Goal: Task Accomplishment & Management: Complete application form

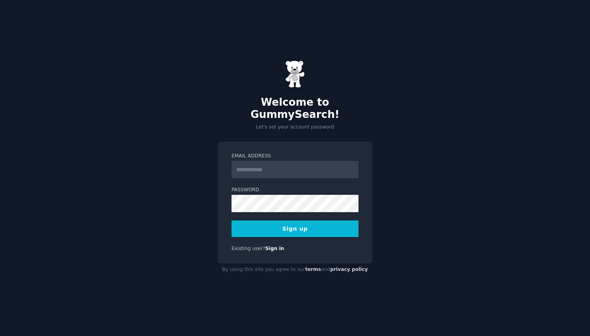
type input "**********"
click at [303, 220] on button "Sign up" at bounding box center [294, 228] width 127 height 17
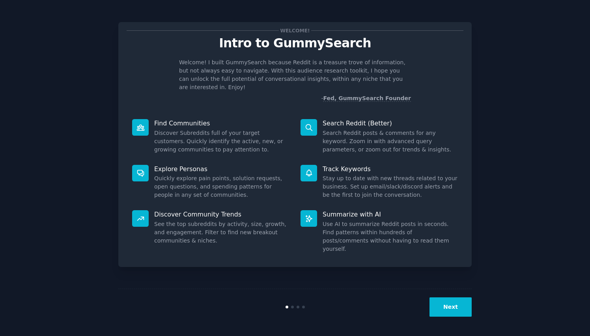
click at [516, 223] on div "Welcome! Intro to GummySearch Welcome! I built GummySearch because Reddit is a …" at bounding box center [295, 168] width 568 height 314
click at [450, 311] on button "Next" at bounding box center [450, 306] width 42 height 19
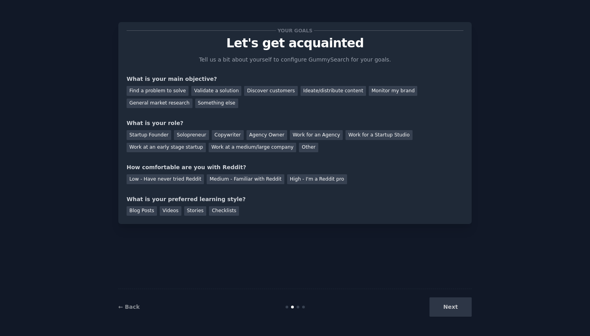
click at [451, 306] on div "Next" at bounding box center [413, 306] width 118 height 19
click at [452, 304] on div "Next" at bounding box center [413, 306] width 118 height 19
click at [447, 306] on div "Next" at bounding box center [413, 306] width 118 height 19
click at [455, 307] on div "Next" at bounding box center [413, 306] width 118 height 19
click at [377, 229] on div "Your goals Let's get acquainted Tell us a bit about yourself to configure Gummy…" at bounding box center [294, 168] width 353 height 314
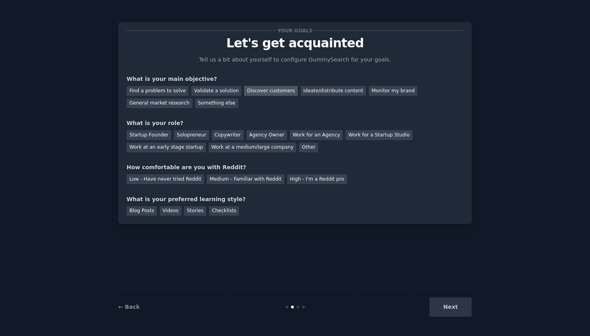
click at [269, 90] on div "Discover customers" at bounding box center [270, 91] width 53 height 10
click at [155, 101] on div "General market research" at bounding box center [160, 104] width 66 height 10
click at [152, 133] on div "Startup Founder" at bounding box center [149, 135] width 45 height 10
click at [184, 131] on div "Solopreneur" at bounding box center [191, 135] width 35 height 10
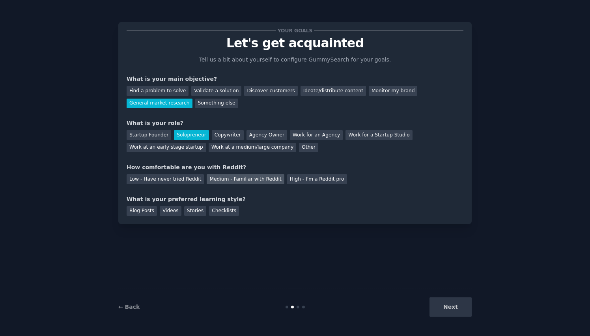
click at [235, 181] on div "Medium - Familiar with Reddit" at bounding box center [245, 179] width 77 height 10
click at [142, 209] on div "Blog Posts" at bounding box center [142, 211] width 30 height 10
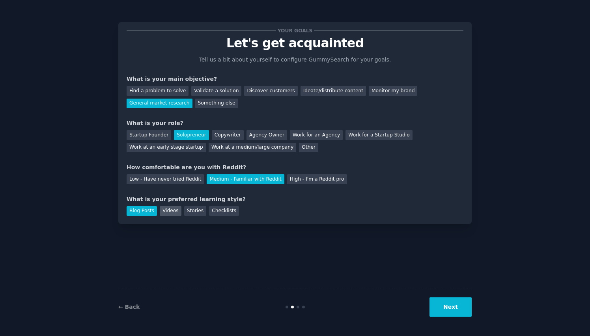
click at [172, 214] on div "Videos" at bounding box center [171, 211] width 22 height 10
click at [195, 217] on div "Your goals Let's get acquainted Tell us a bit about yourself to configure Gummy…" at bounding box center [294, 123] width 353 height 202
click at [195, 215] on div "Stories" at bounding box center [195, 211] width 22 height 10
click at [216, 215] on div "Checklists" at bounding box center [224, 211] width 30 height 10
click at [197, 212] on div "Stories" at bounding box center [195, 211] width 22 height 10
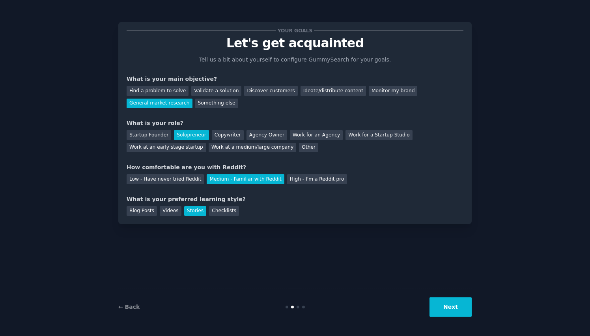
click at [449, 312] on button "Next" at bounding box center [450, 306] width 42 height 19
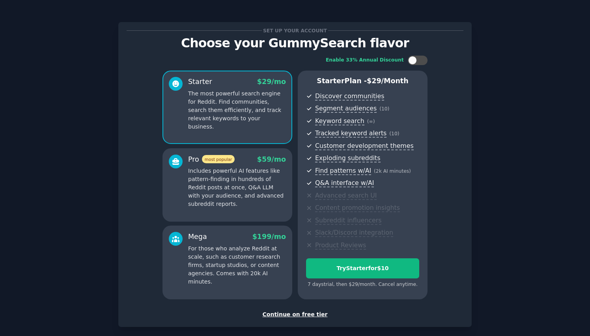
click at [294, 315] on div "Continue on free tier" at bounding box center [295, 314] width 337 height 8
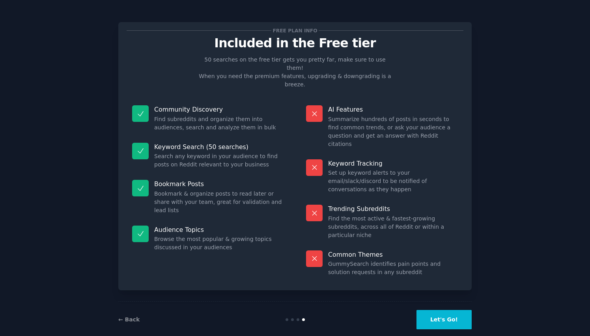
click at [432, 310] on button "Let's Go!" at bounding box center [443, 319] width 55 height 19
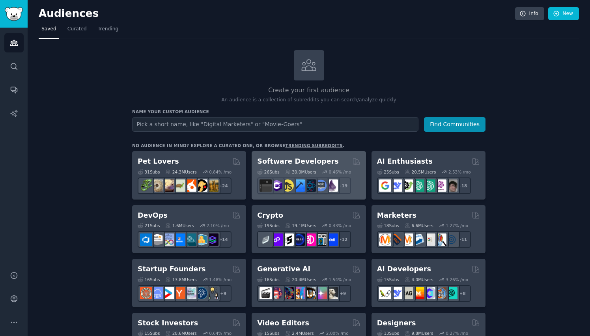
click at [317, 159] on h2 "Software Developers" at bounding box center [297, 162] width 81 height 10
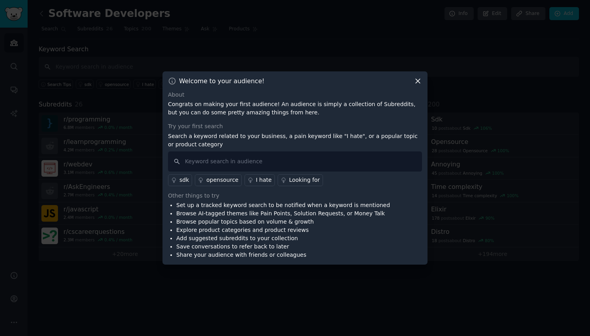
click at [418, 80] on icon at bounding box center [418, 81] width 8 height 8
